Goal: Find specific page/section: Find specific page/section

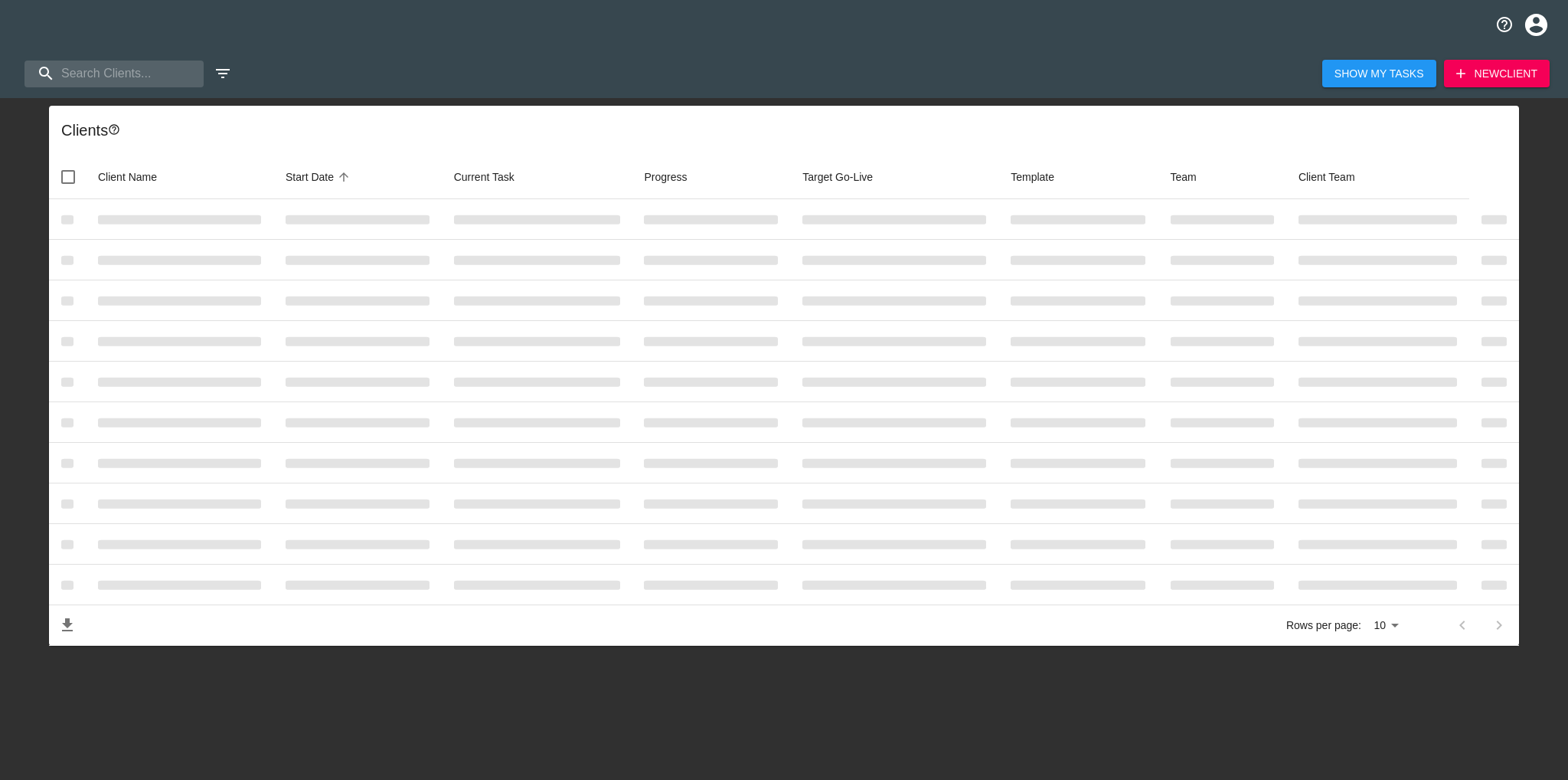
select select "10"
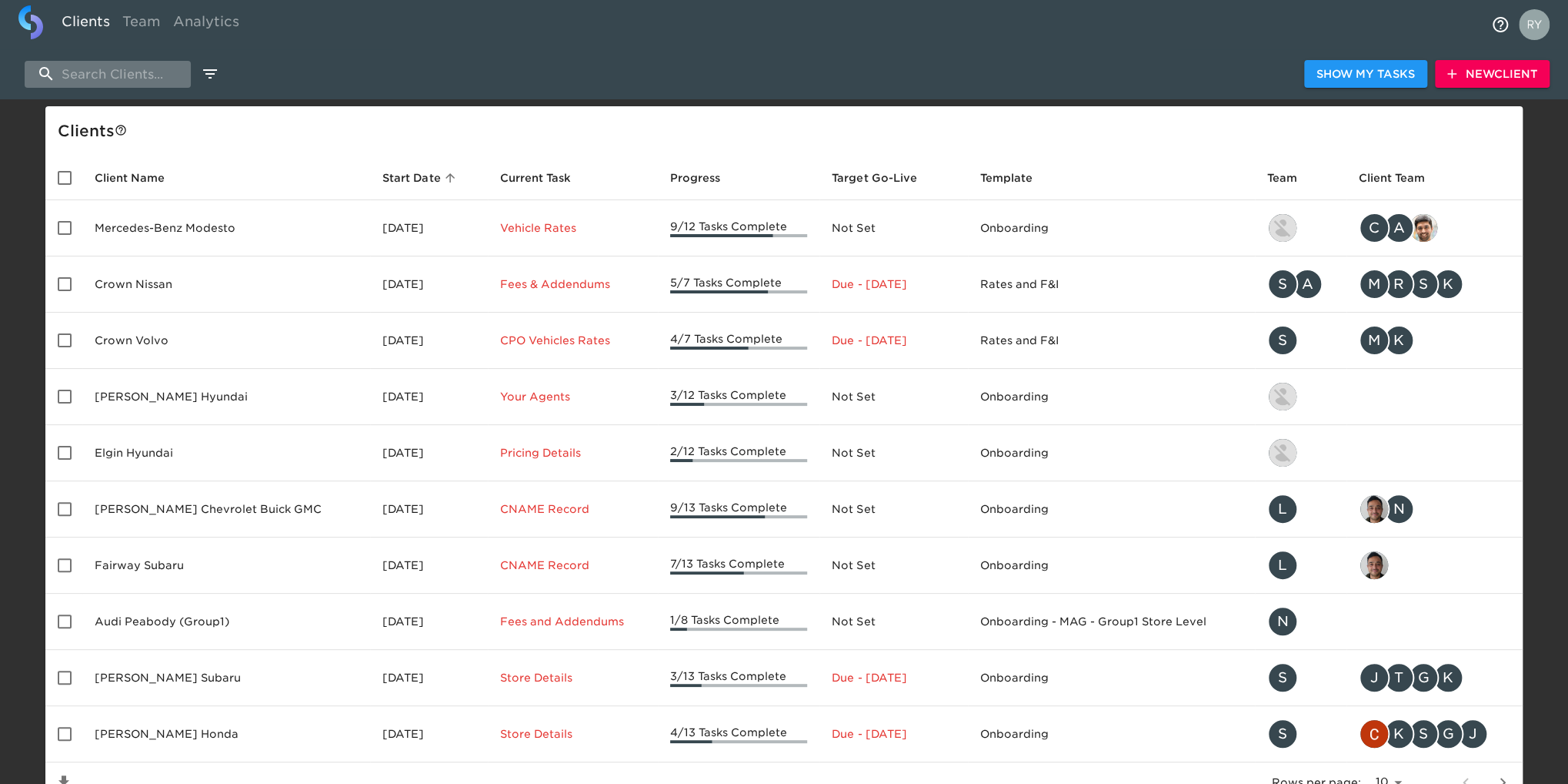
click at [132, 74] on input "search" at bounding box center [107, 74] width 166 height 27
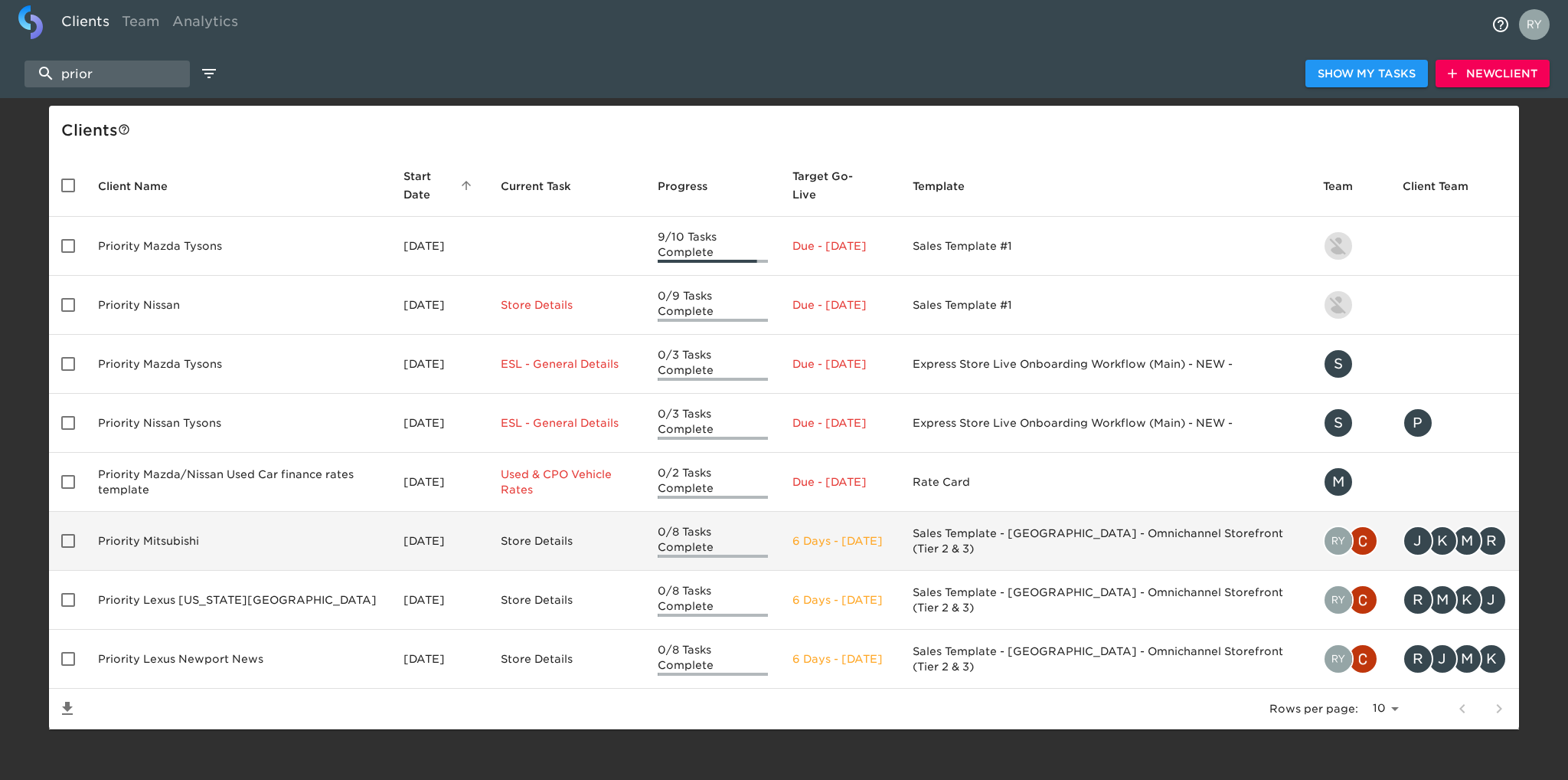
type input "prior"
click at [187, 523] on td "Priority Mitsubishi" at bounding box center [238, 541] width 305 height 59
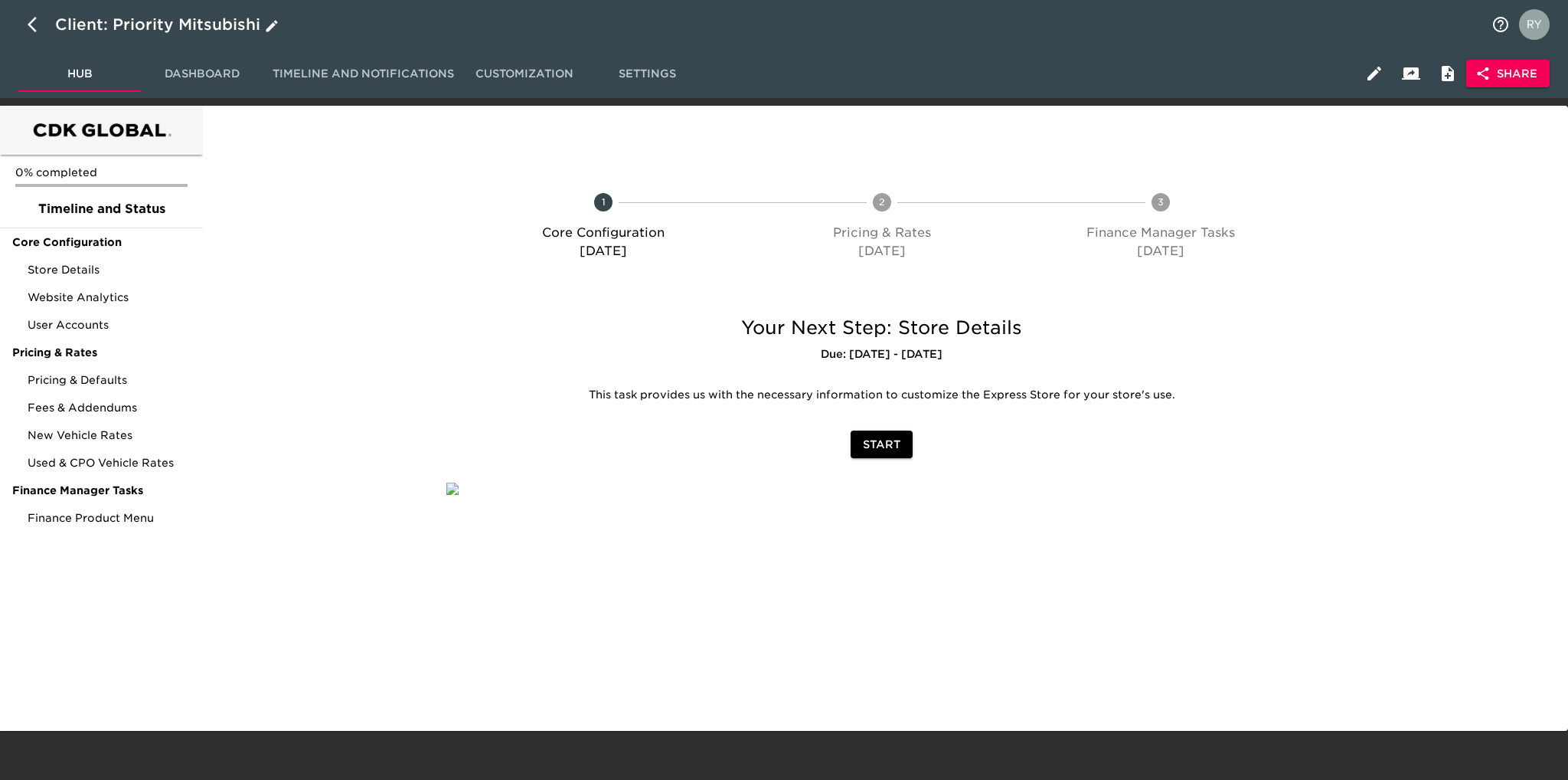
click at [29, 19] on icon "button" at bounding box center [37, 24] width 18 height 18
select select "10"
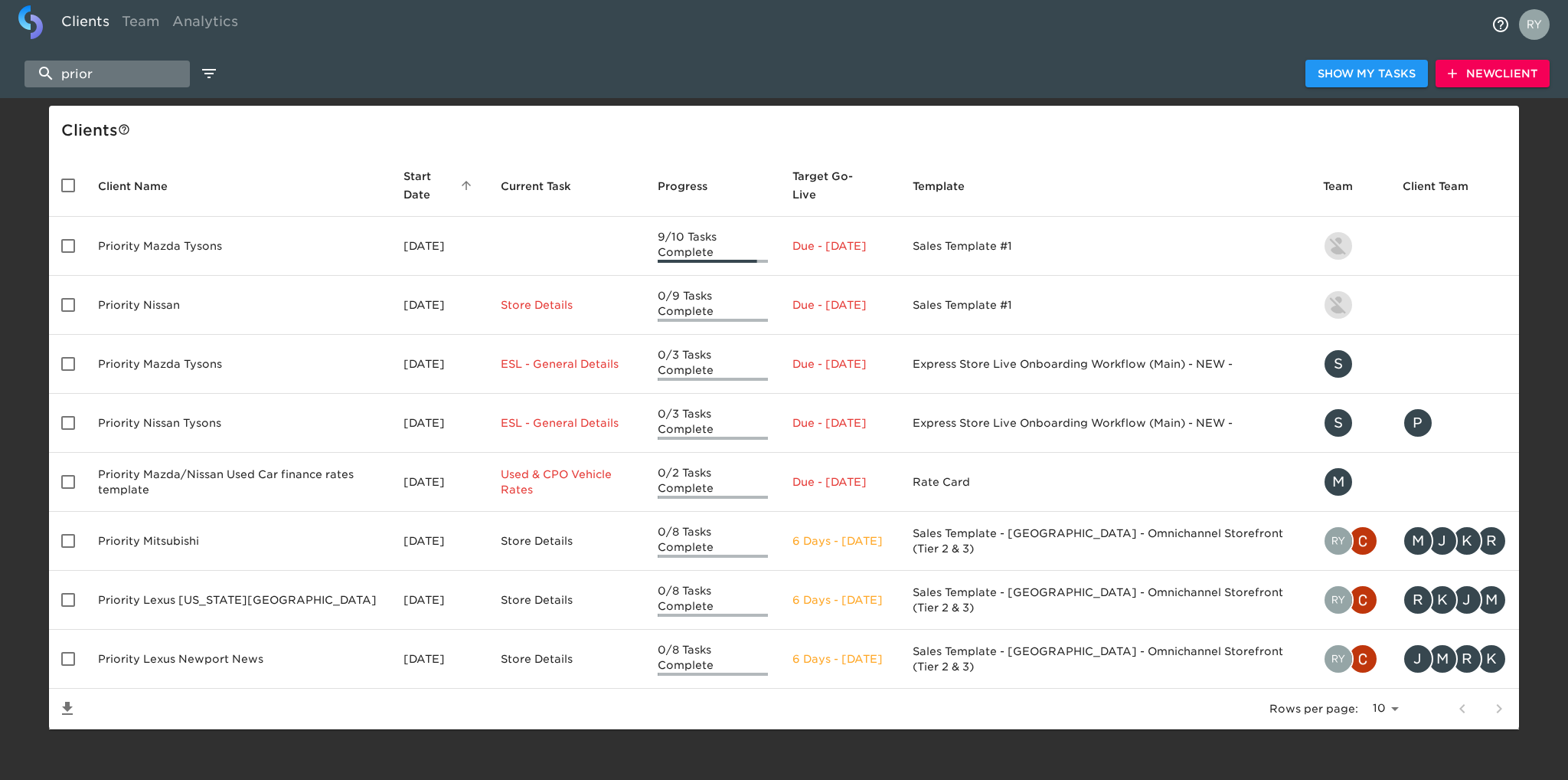
click at [116, 65] on input "prior" at bounding box center [107, 74] width 165 height 27
type input "p"
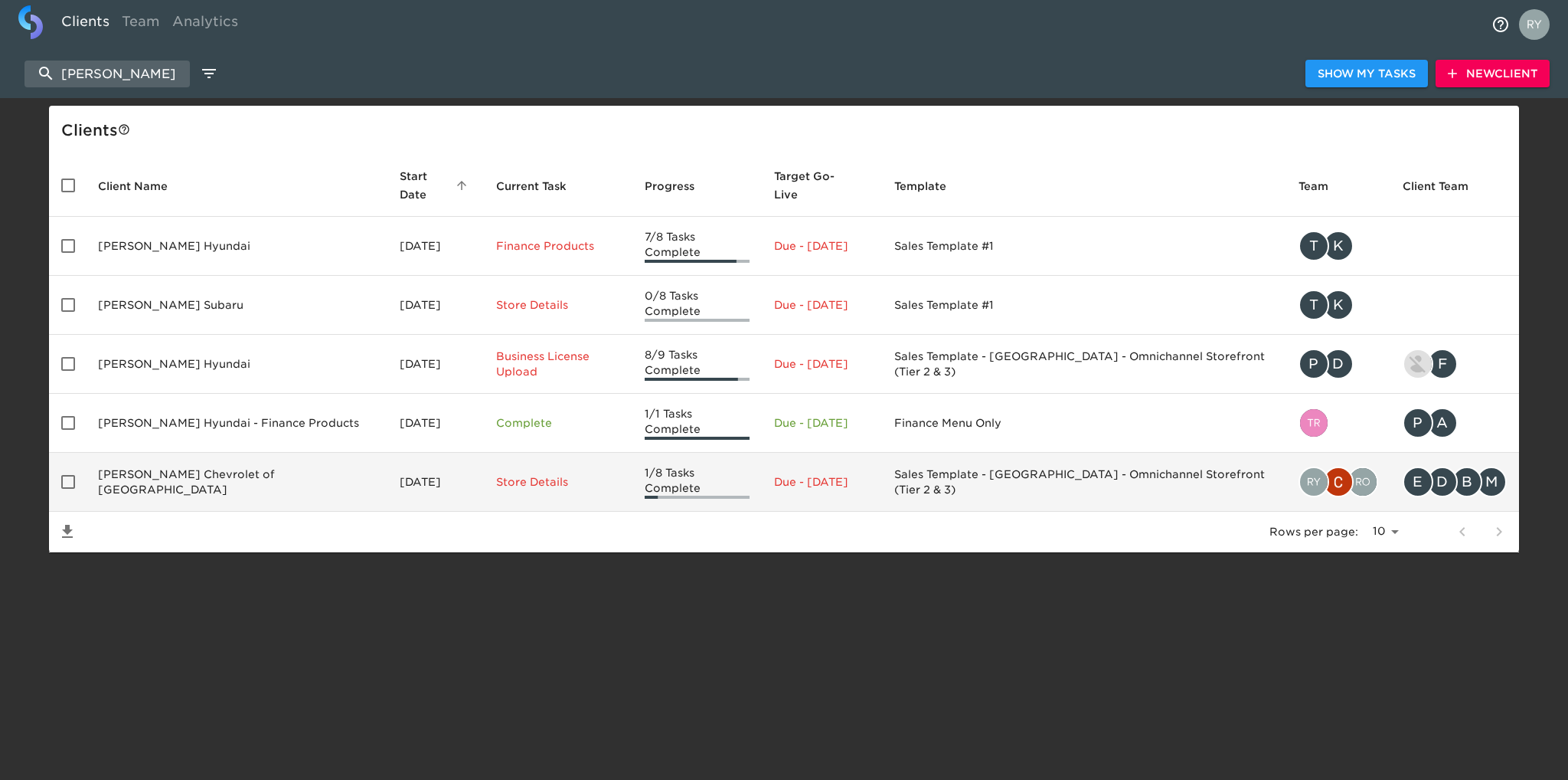
type input "west herr"
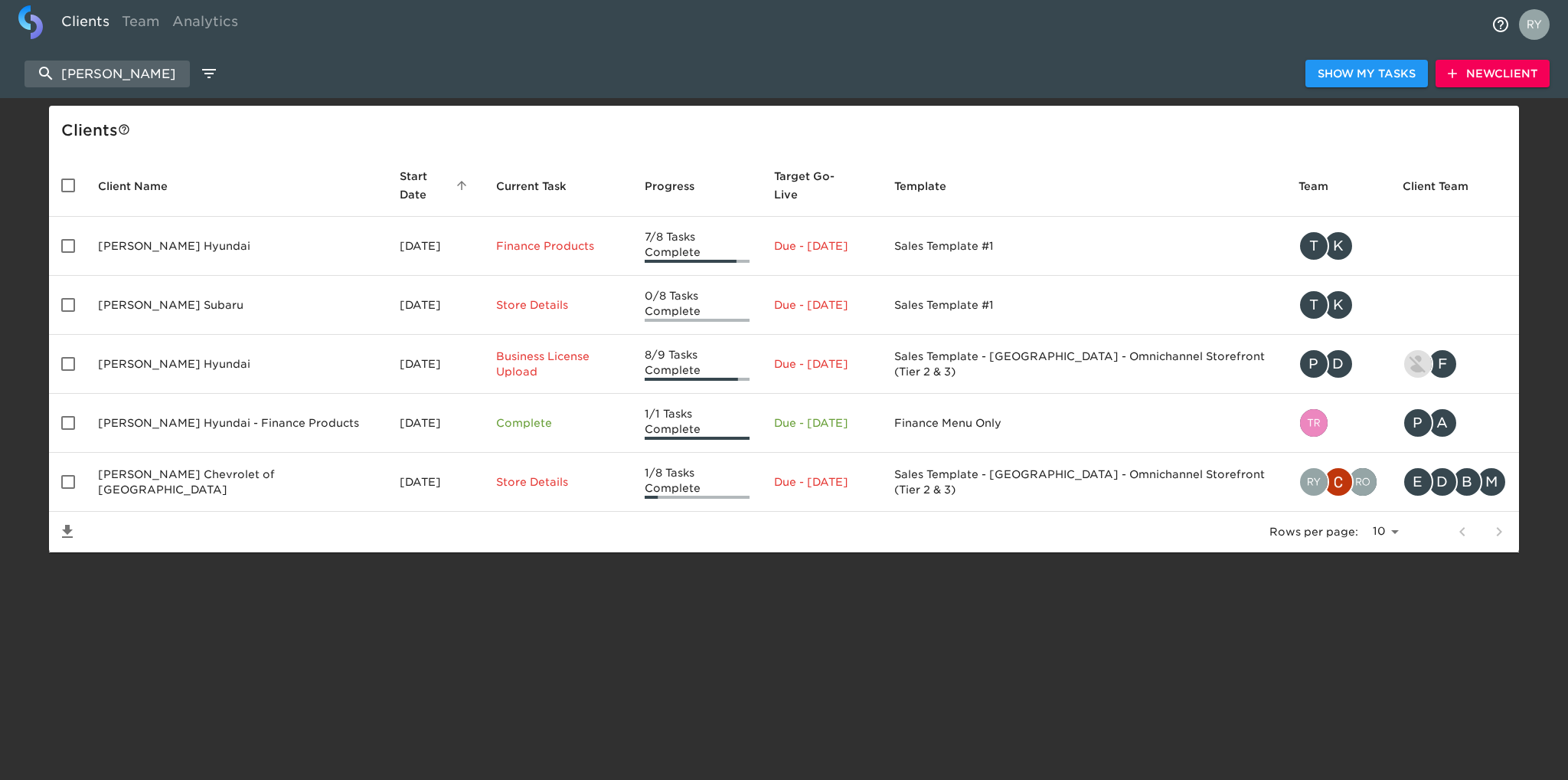
click at [285, 453] on td "West Herr Chevrolet of Orchard Park" at bounding box center [236, 483] width 302 height 59
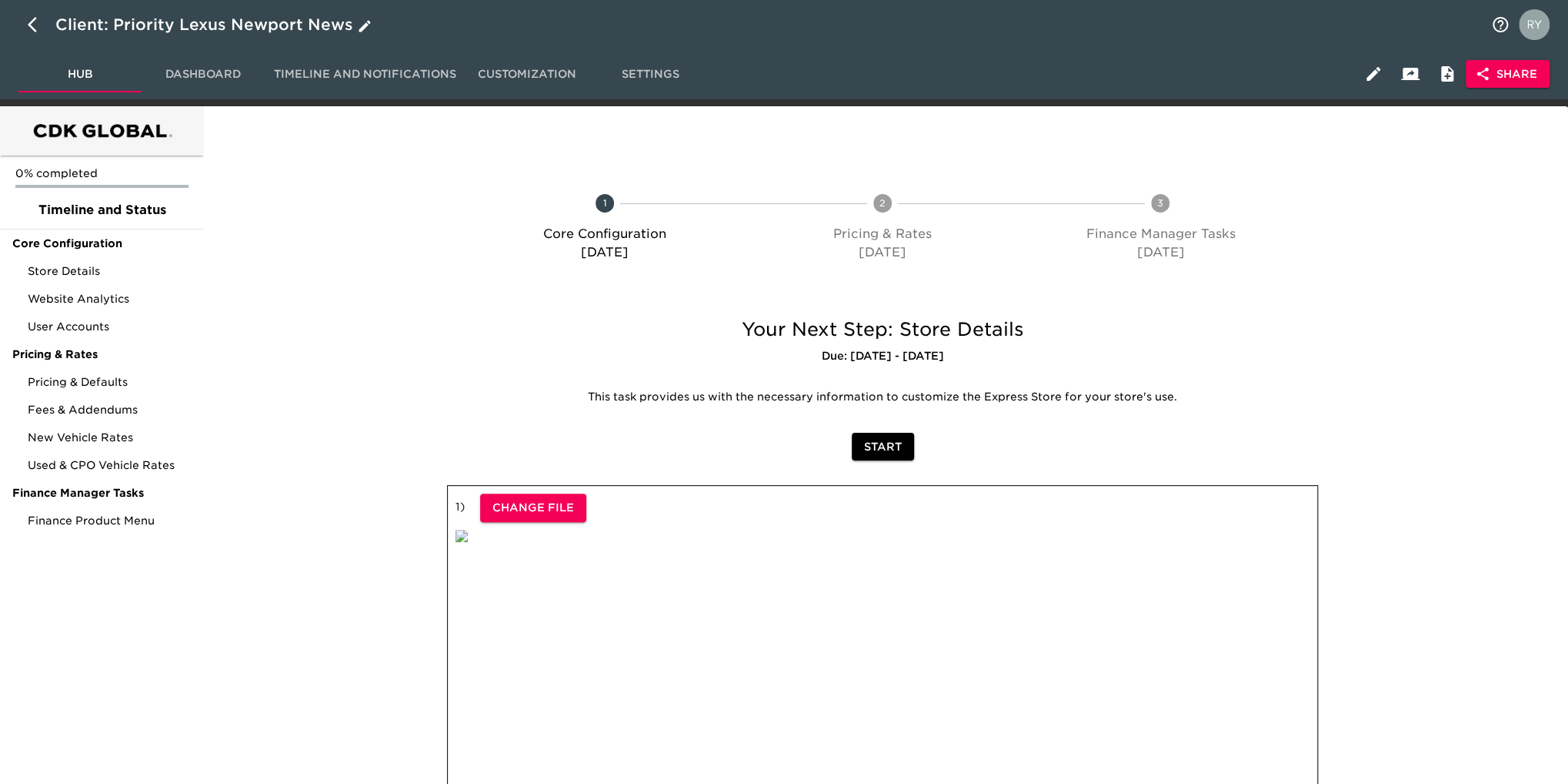
click at [33, 23] on icon "button" at bounding box center [37, 24] width 18 height 18
select select "10"
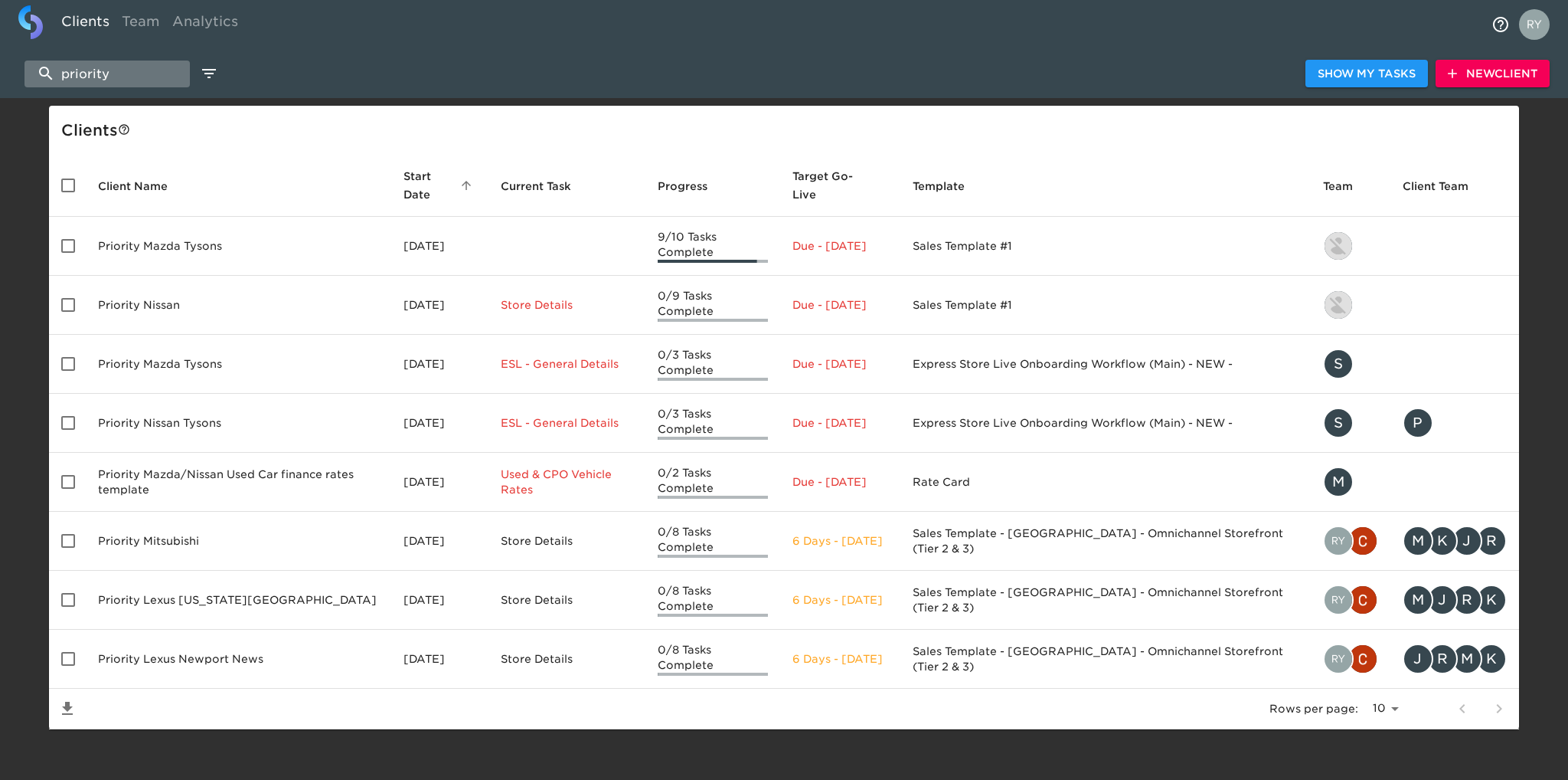
drag, startPoint x: 135, startPoint y: 62, endPoint x: 58, endPoint y: 78, distance: 78.6
click at [58, 78] on input "priority" at bounding box center [107, 74] width 165 height 27
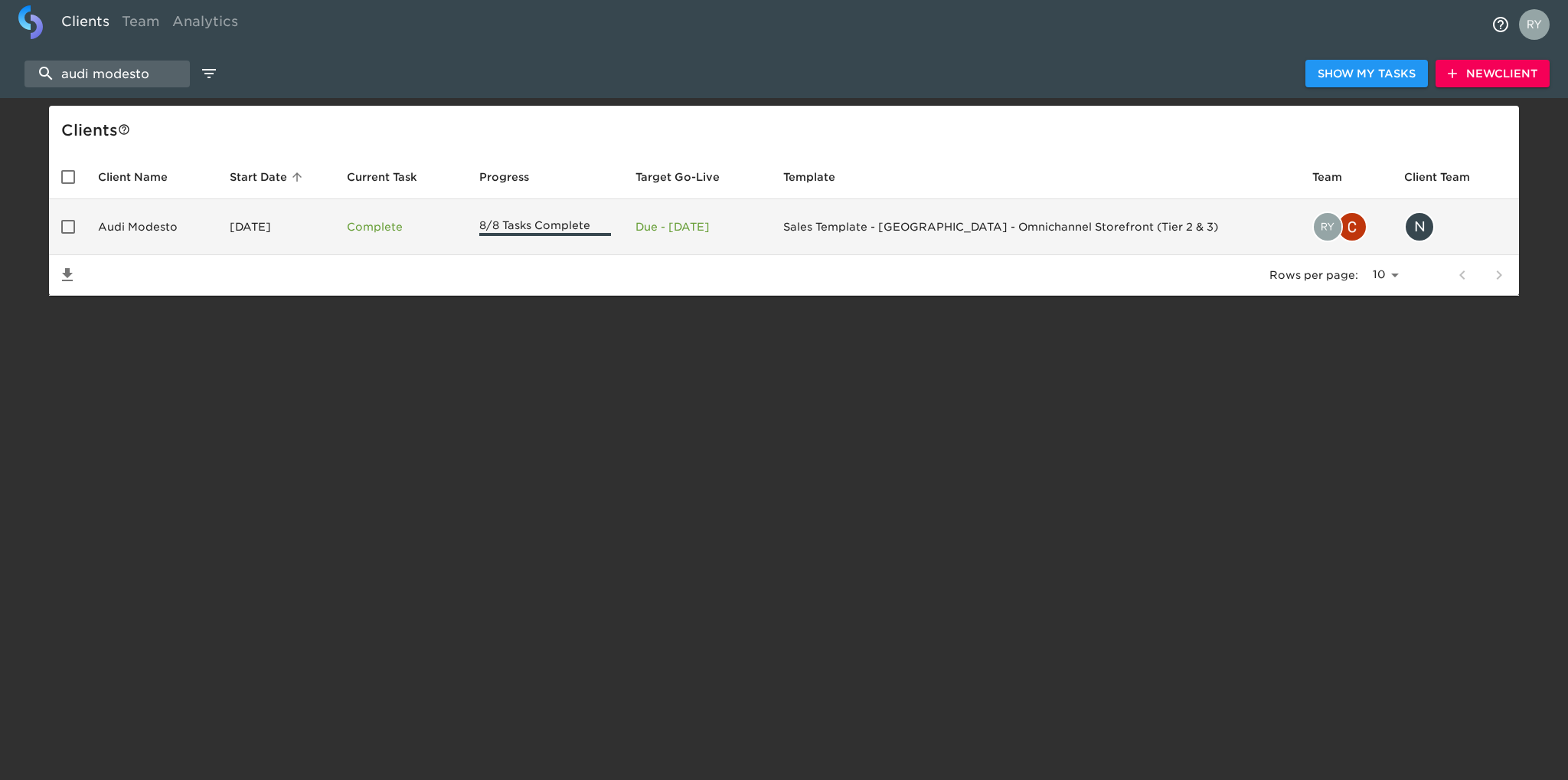
type input "audi modesto"
click at [143, 218] on td "Audi Modesto" at bounding box center [151, 227] width 131 height 56
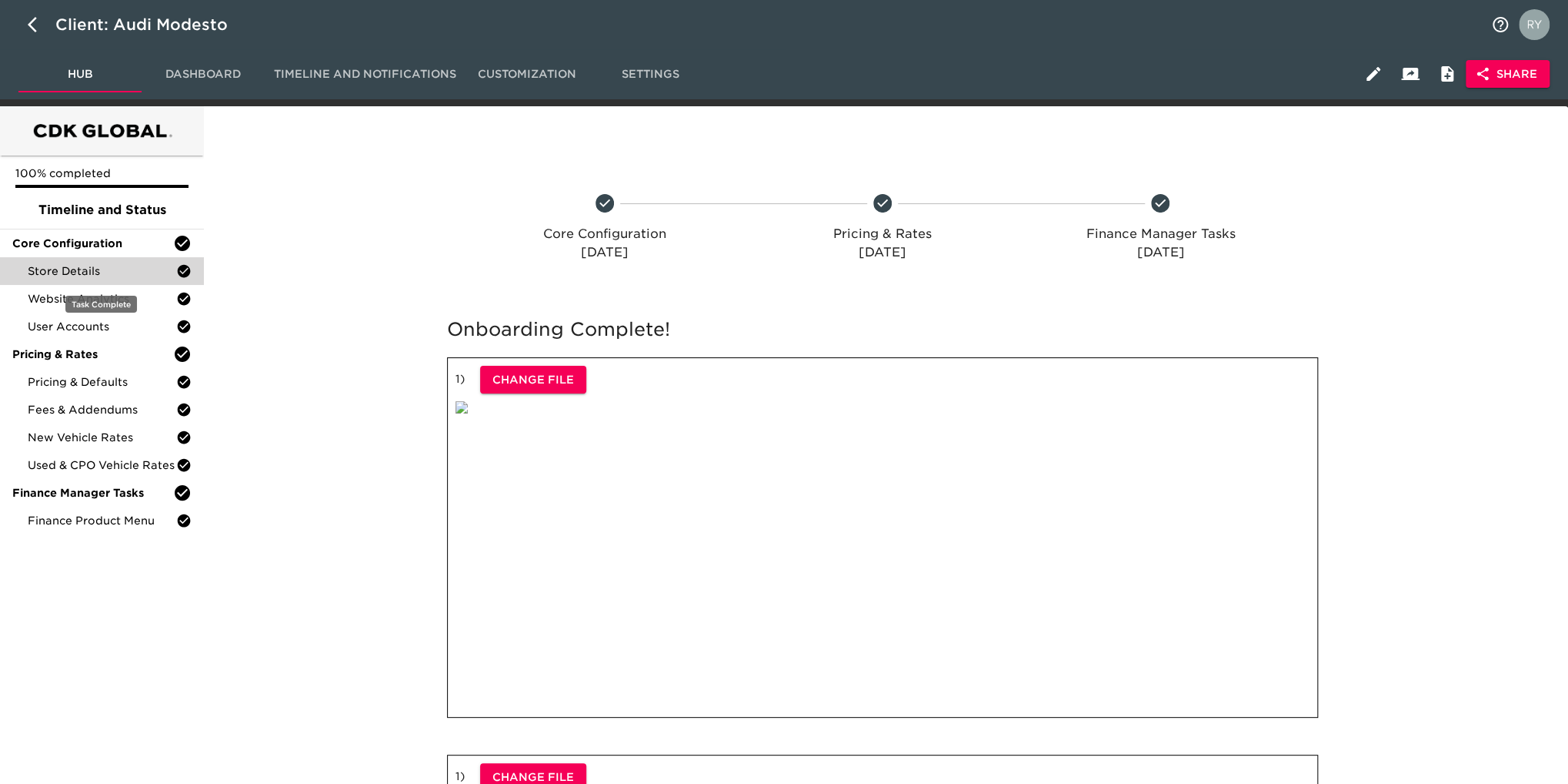
click at [81, 274] on span "Store Details" at bounding box center [102, 271] width 149 height 16
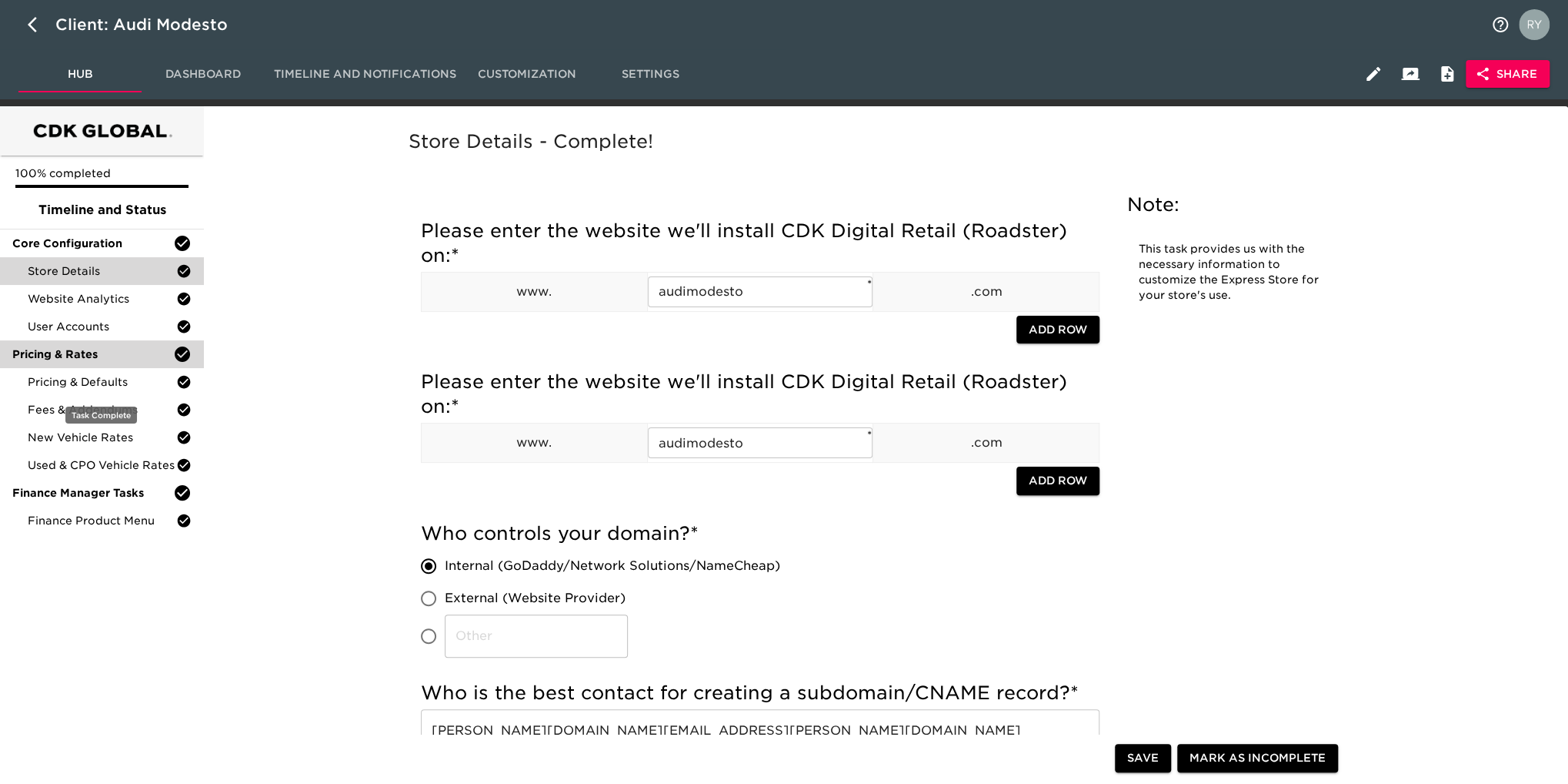
drag, startPoint x: 100, startPoint y: 383, endPoint x: 174, endPoint y: 363, distance: 76.7
click at [100, 383] on span "Pricing & Defaults" at bounding box center [102, 382] width 149 height 16
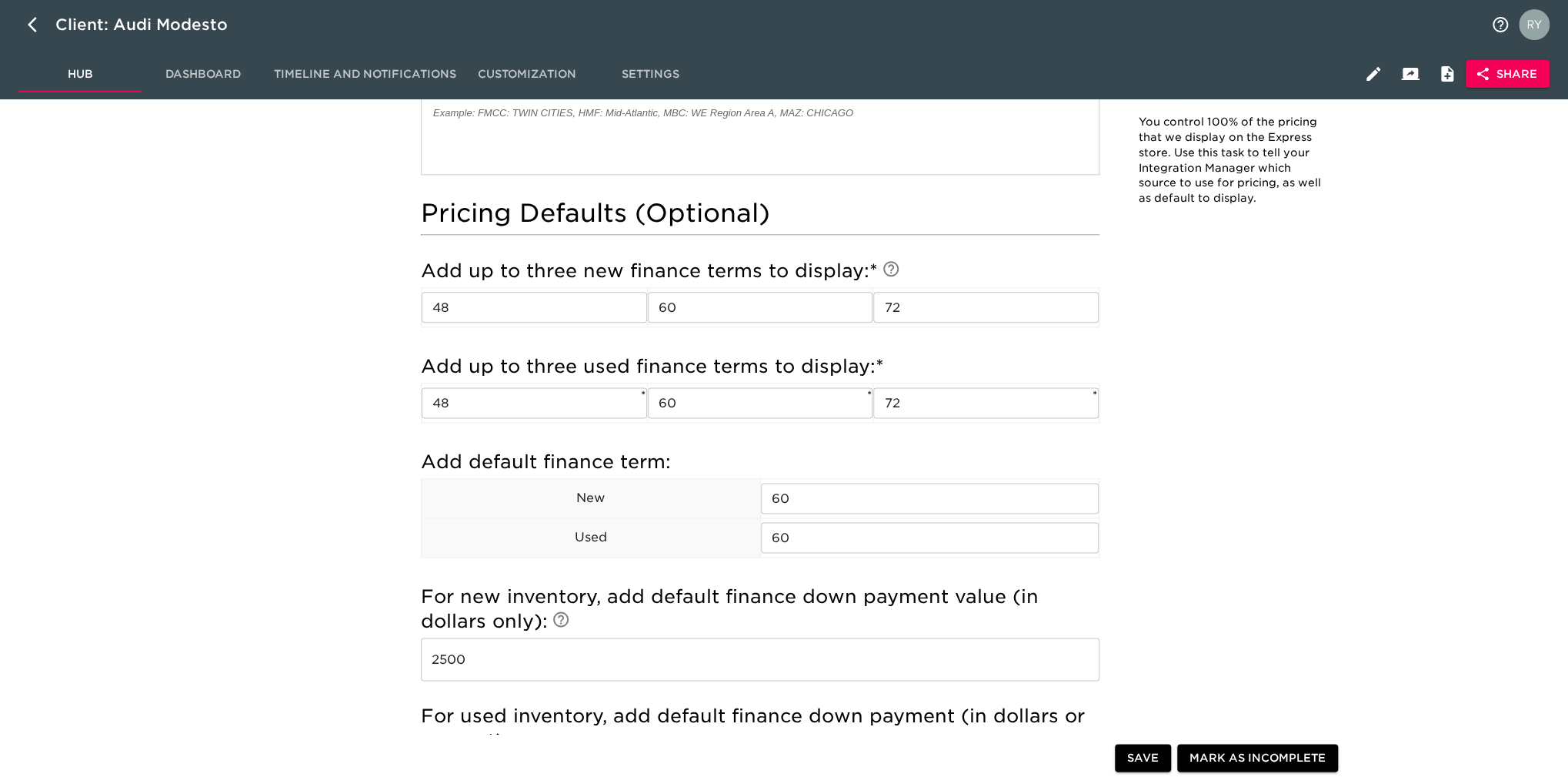
scroll to position [1232, 0]
